Goal: Find specific page/section: Find specific page/section

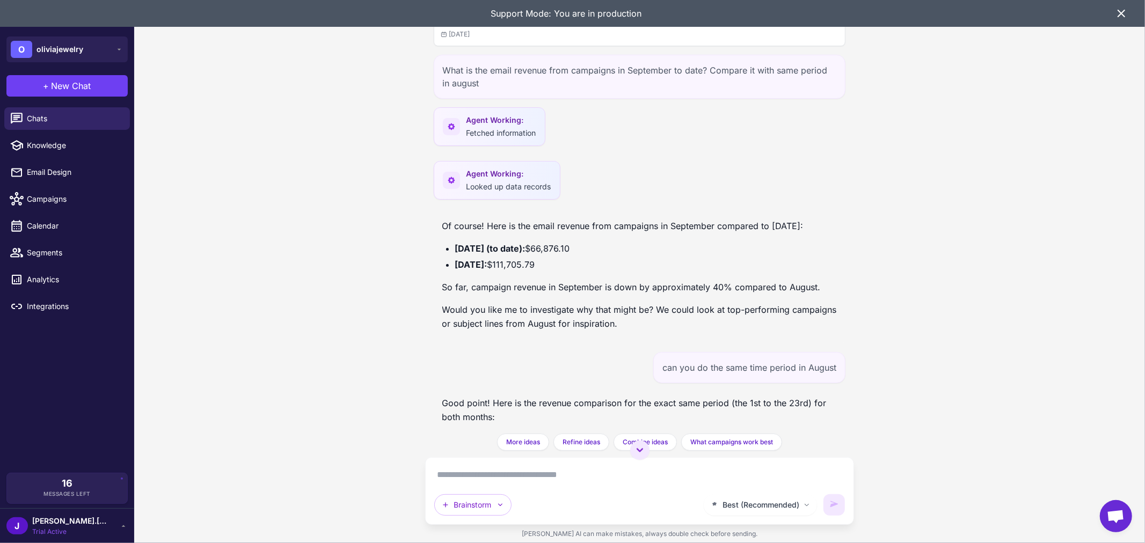
scroll to position [1468, 0]
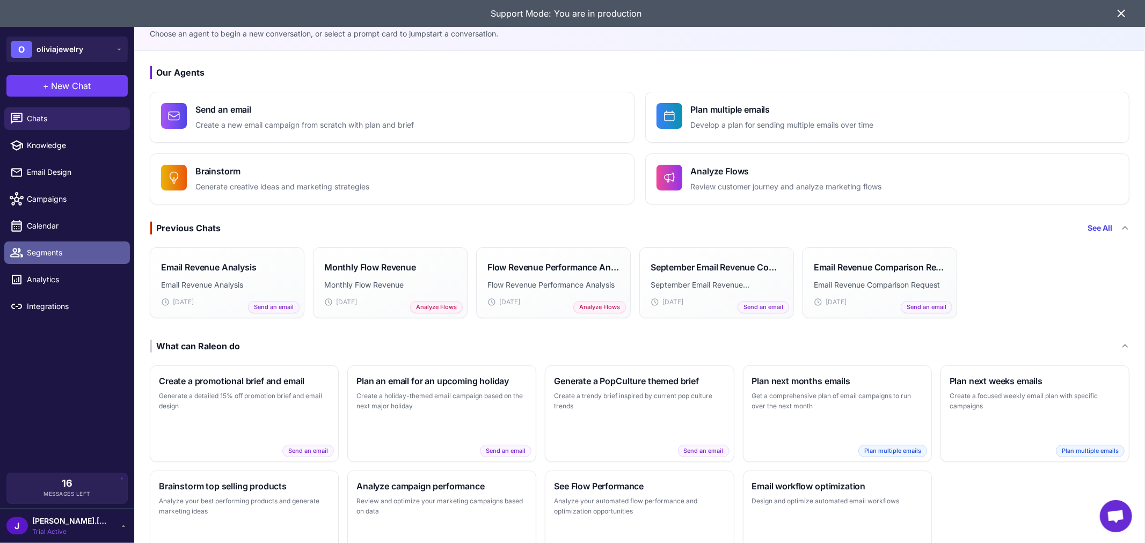
click at [53, 243] on link "Segments" at bounding box center [67, 252] width 126 height 23
